Goal: Navigation & Orientation: Find specific page/section

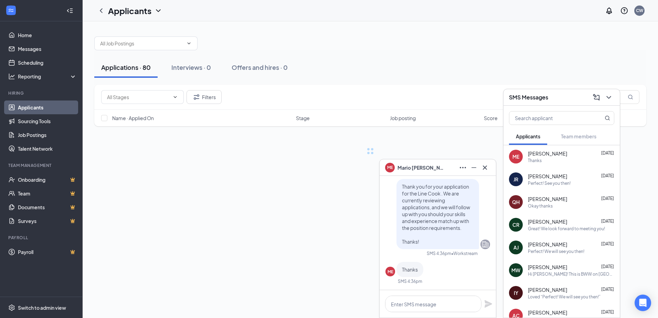
click at [434, 167] on div "ME [PERSON_NAME]" at bounding box center [437, 167] width 105 height 11
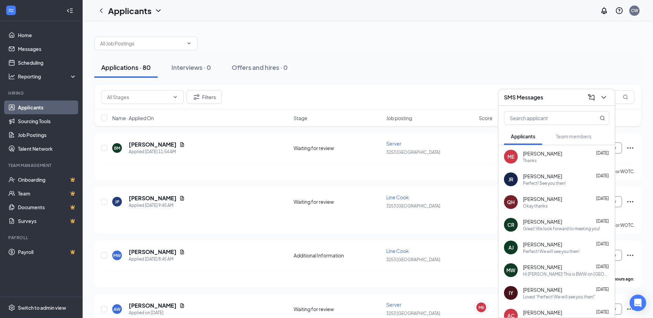
click at [394, 119] on span "Job posting" at bounding box center [399, 118] width 26 height 7
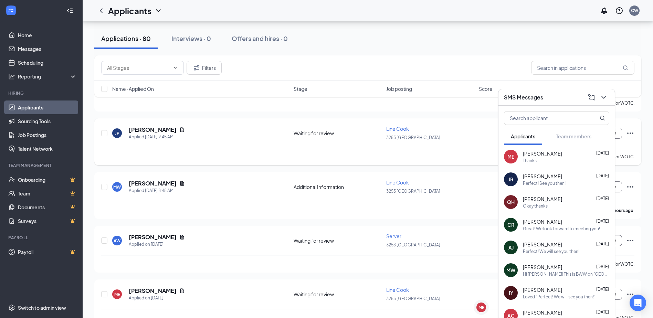
scroll to position [69, 0]
click at [398, 89] on span "Job posting" at bounding box center [399, 88] width 26 height 7
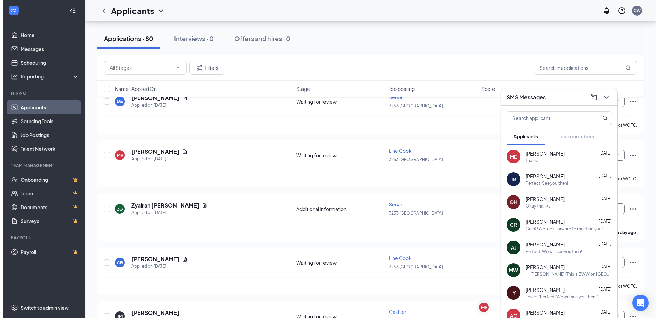
scroll to position [241, 0]
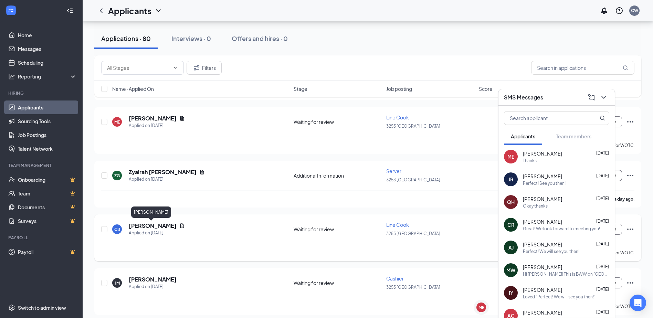
click at [147, 225] on h5 "[PERSON_NAME]" at bounding box center [153, 226] width 48 height 8
